Goal: Find specific page/section: Find specific page/section

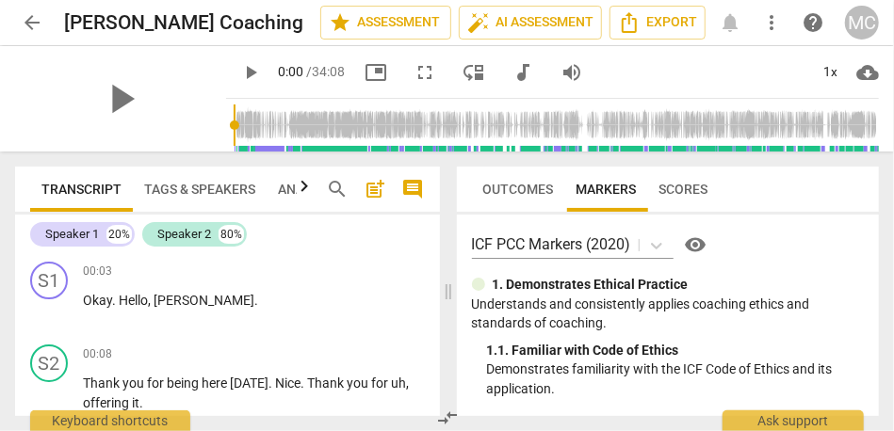
click at [41, 21] on span "arrow_back" at bounding box center [32, 22] width 23 height 23
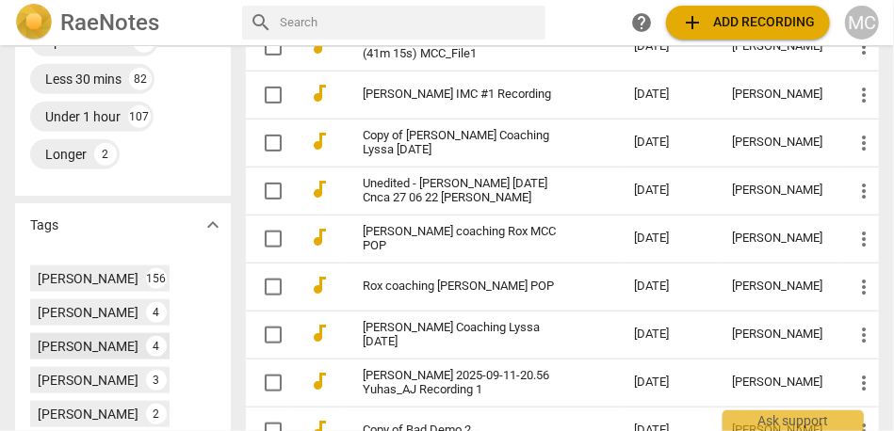
scroll to position [625, 0]
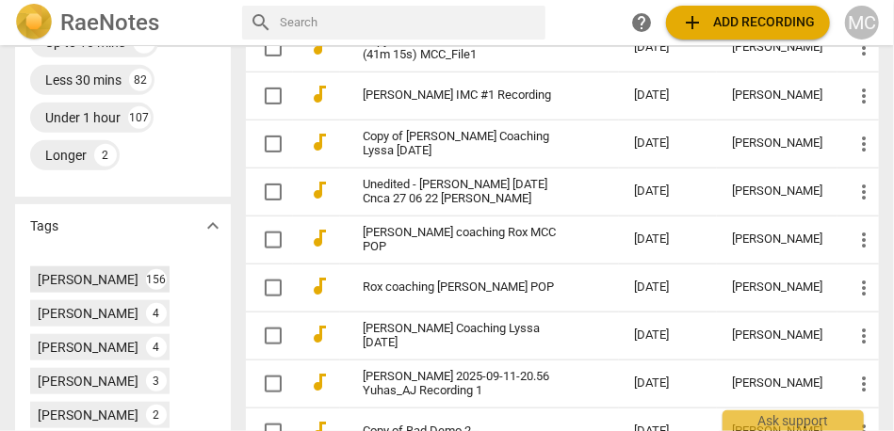
click at [137, 281] on div "[PERSON_NAME]" at bounding box center [88, 279] width 101 height 19
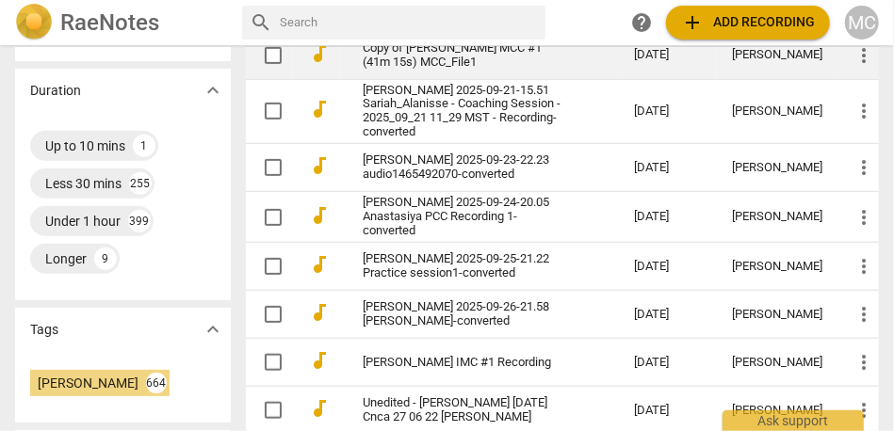
scroll to position [527, 0]
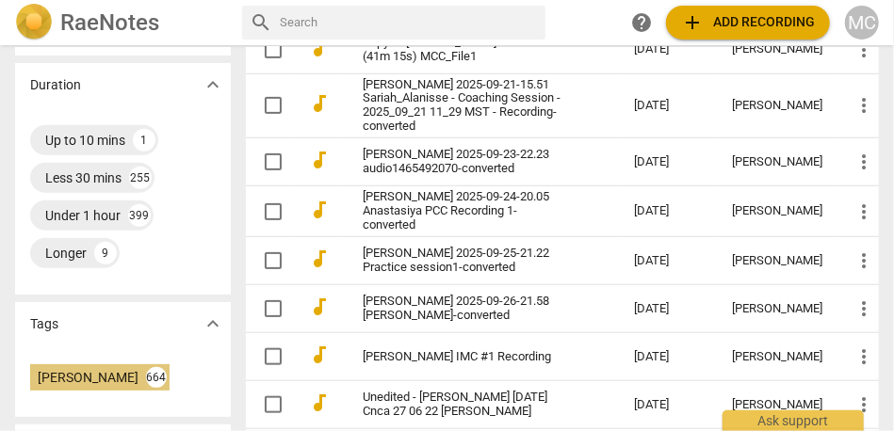
click at [132, 369] on div "[PERSON_NAME]" at bounding box center [88, 377] width 101 height 19
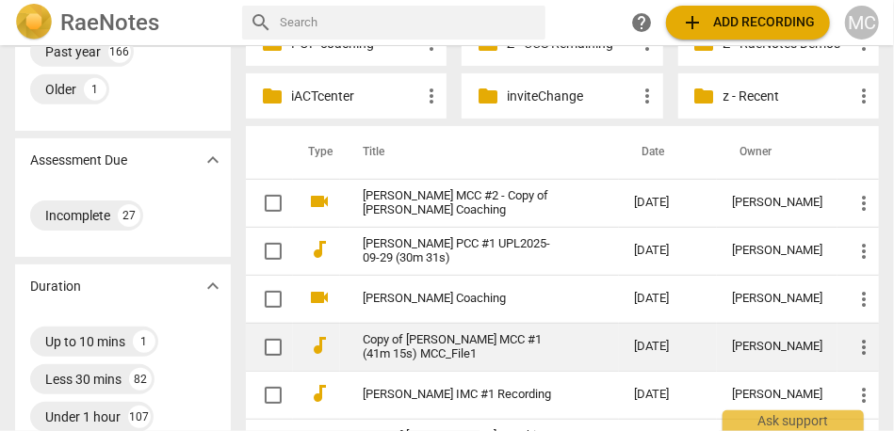
scroll to position [315, 0]
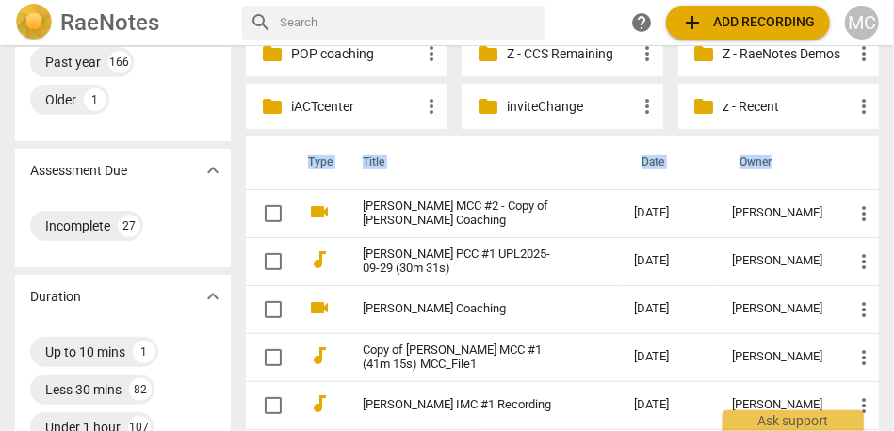
drag, startPoint x: 293, startPoint y: 165, endPoint x: 800, endPoint y: 162, distance: 506.8
click at [800, 162] on tr "Type Title Date Owner" at bounding box center [562, 163] width 633 height 53
click at [619, 175] on th "Date" at bounding box center [668, 163] width 98 height 53
drag, startPoint x: 280, startPoint y: 173, endPoint x: 776, endPoint y: 154, distance: 496.8
click at [776, 154] on tr "Type Title Date Owner" at bounding box center [562, 163] width 633 height 53
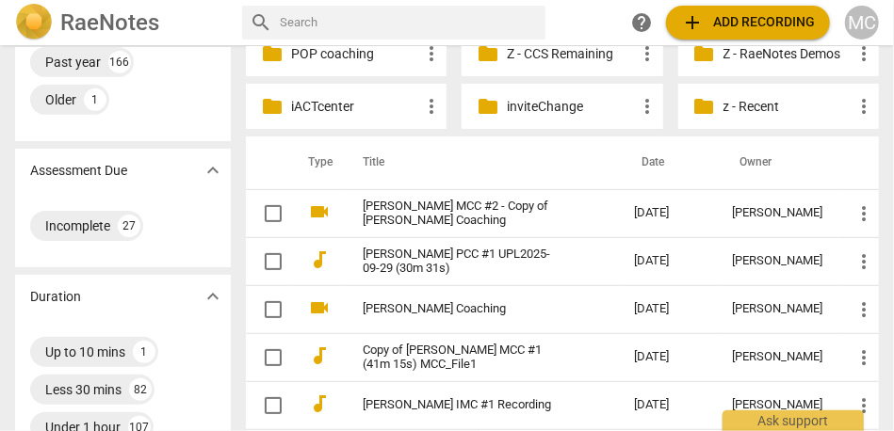
click at [552, 146] on th "Title" at bounding box center [479, 163] width 279 height 53
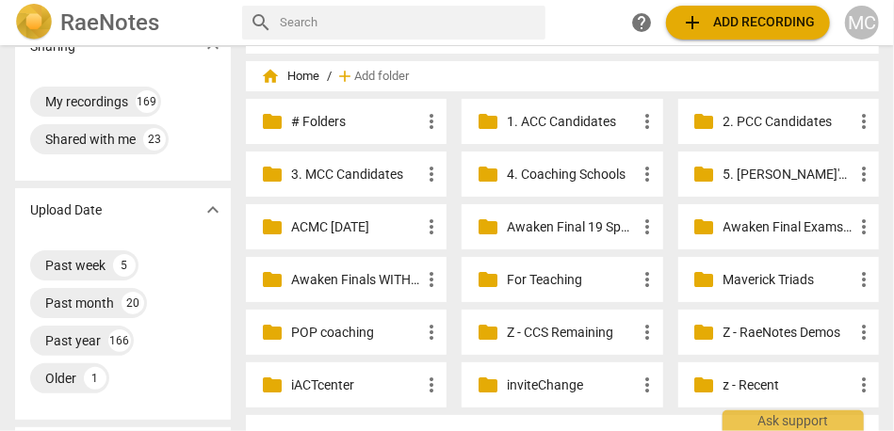
scroll to position [30, 0]
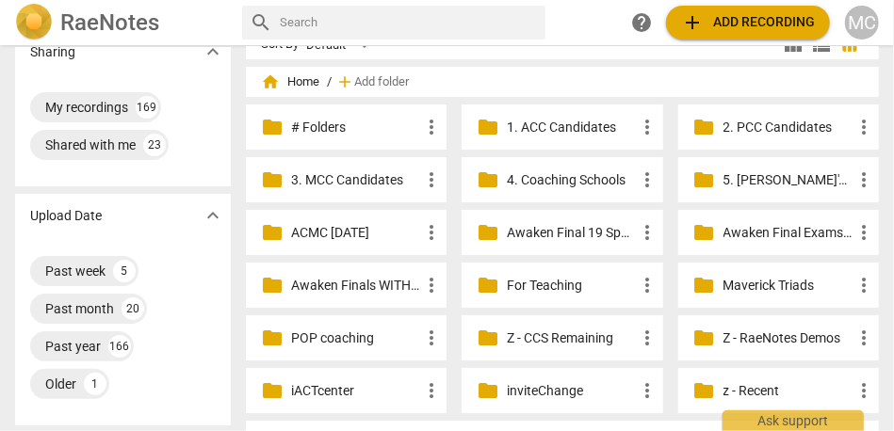
click at [571, 133] on p "1. ACC Candidates" at bounding box center [571, 128] width 129 height 20
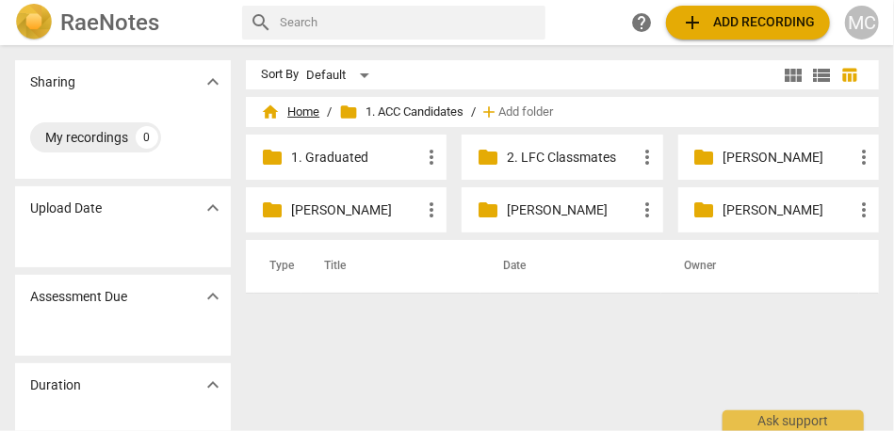
click at [302, 114] on span "home Home" at bounding box center [290, 112] width 58 height 19
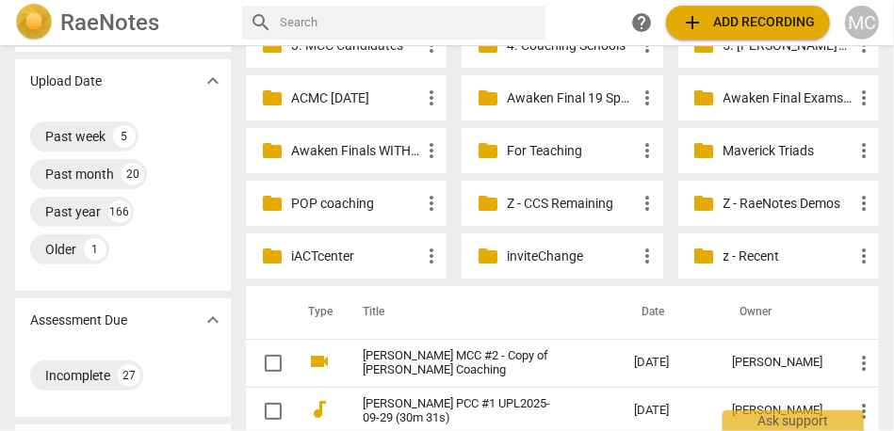
scroll to position [170, 0]
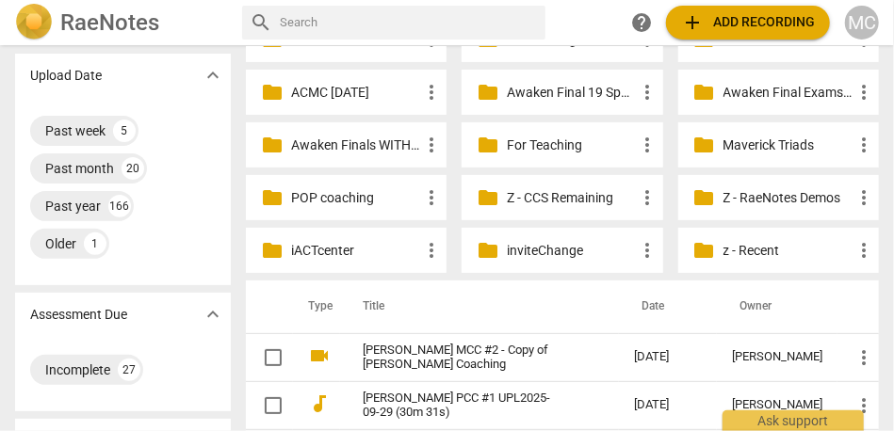
click at [516, 194] on p "Z - CCS Remaining" at bounding box center [571, 198] width 129 height 20
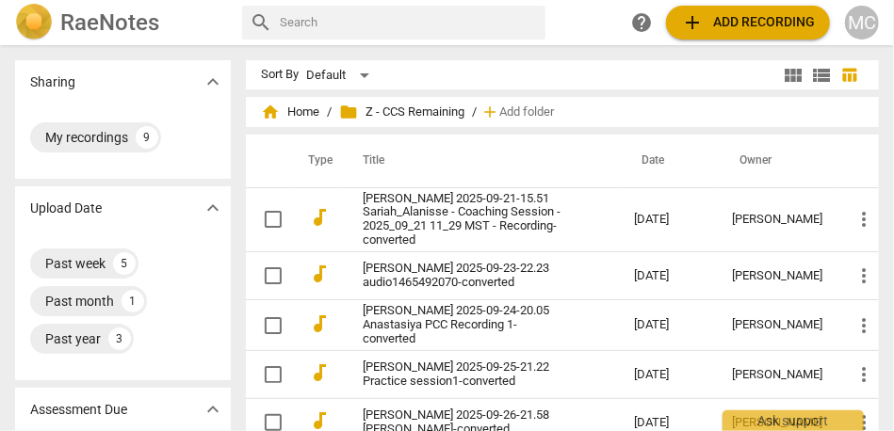
click at [65, 30] on h2 "RaeNotes" at bounding box center [109, 22] width 99 height 26
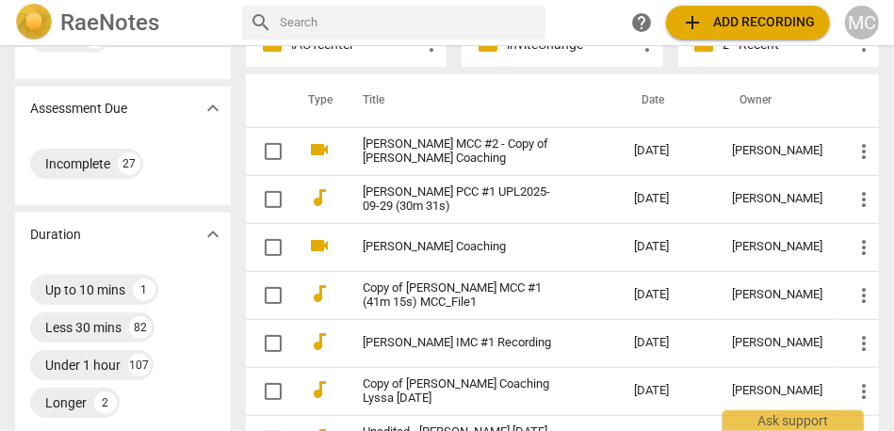
scroll to position [374, 0]
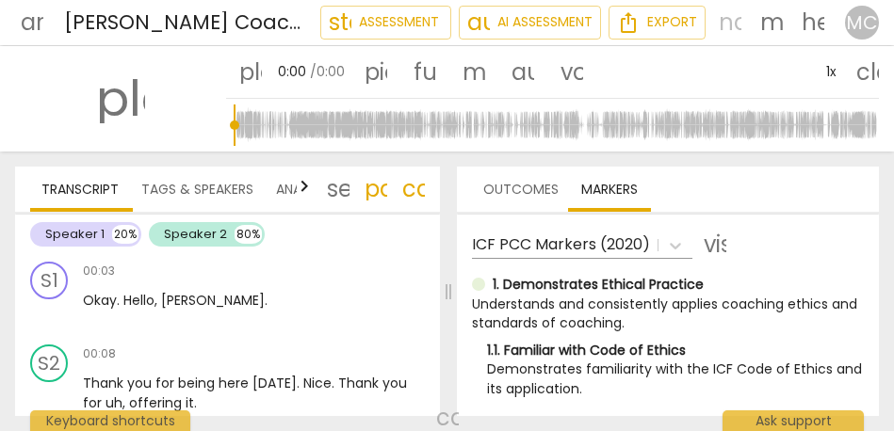
click at [820, 23] on span "help" at bounding box center [813, 22] width 23 height 23
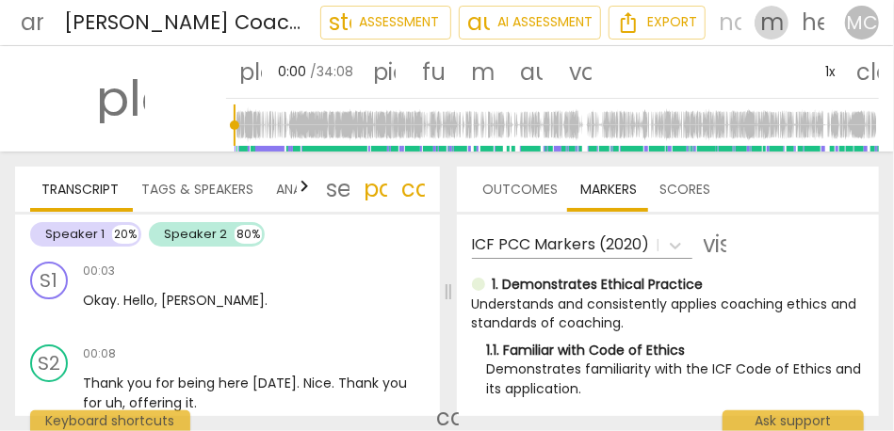
click at [771, 26] on span "more_vert" at bounding box center [771, 22] width 23 height 23
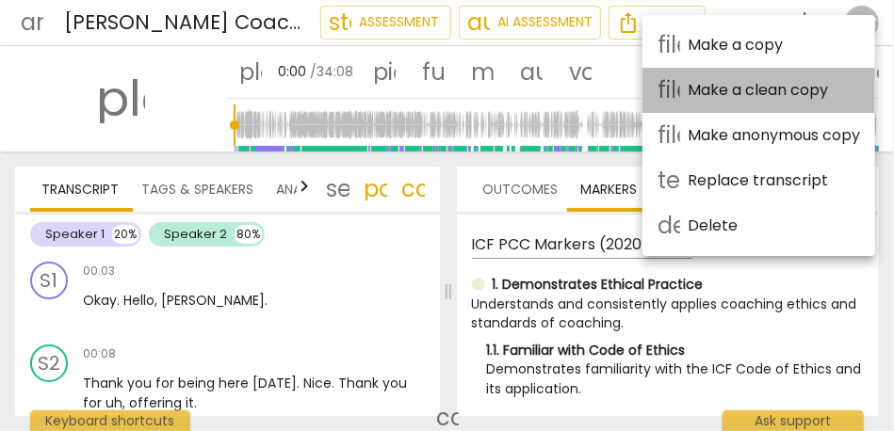
click at [762, 93] on div "file_copy Make a clean copy" at bounding box center [758, 90] width 203 height 45
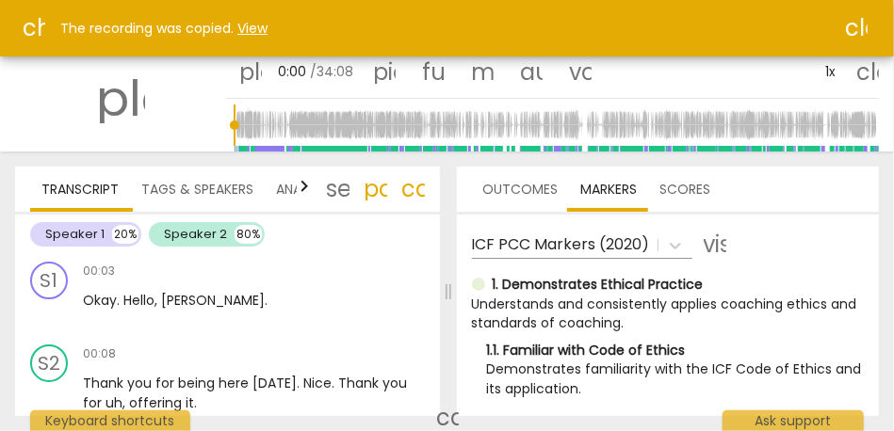
click at [252, 24] on link "View" at bounding box center [252, 28] width 30 height 19
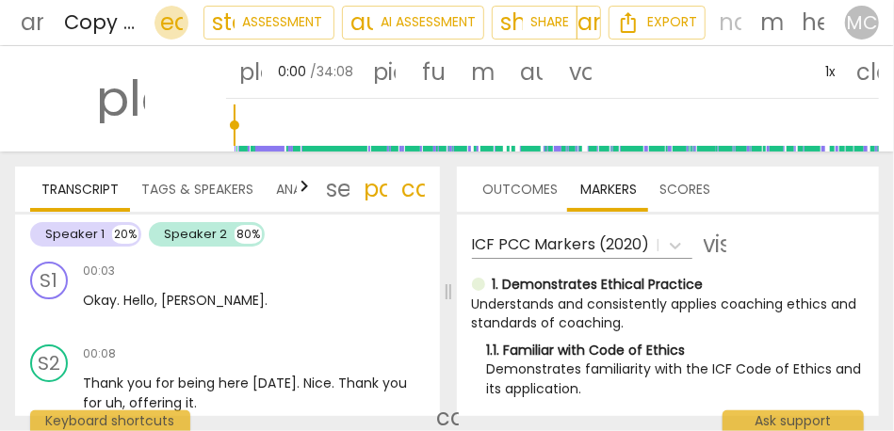
click at [170, 25] on span "edit" at bounding box center [171, 22] width 23 height 23
type input "[PERSON_NAME] MCC #2 - Copy of [PERSON_NAME] Coaching"
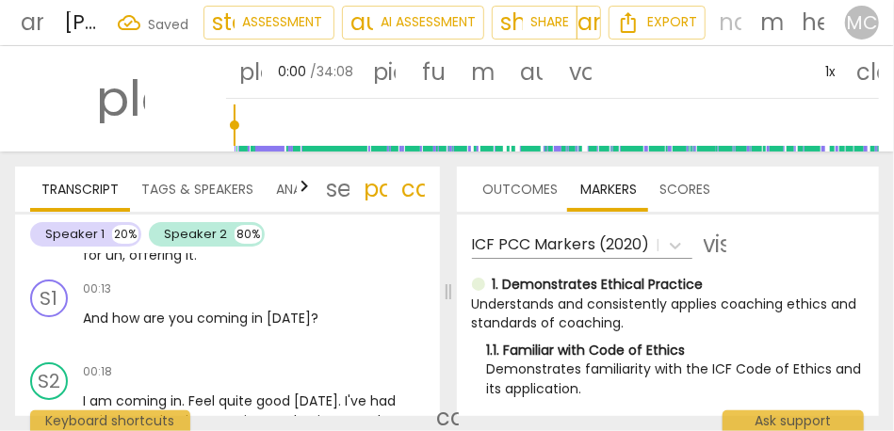
scroll to position [76, 0]
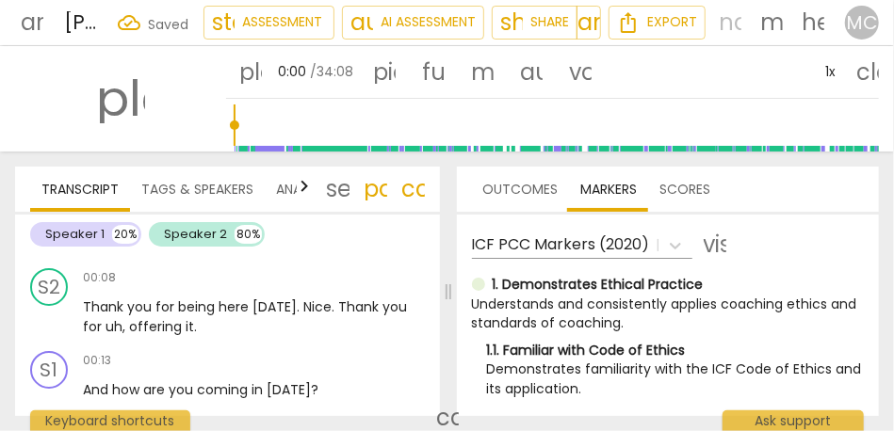
click at [33, 24] on span "arrow_back" at bounding box center [32, 22] width 23 height 23
